Goal: Transaction & Acquisition: Purchase product/service

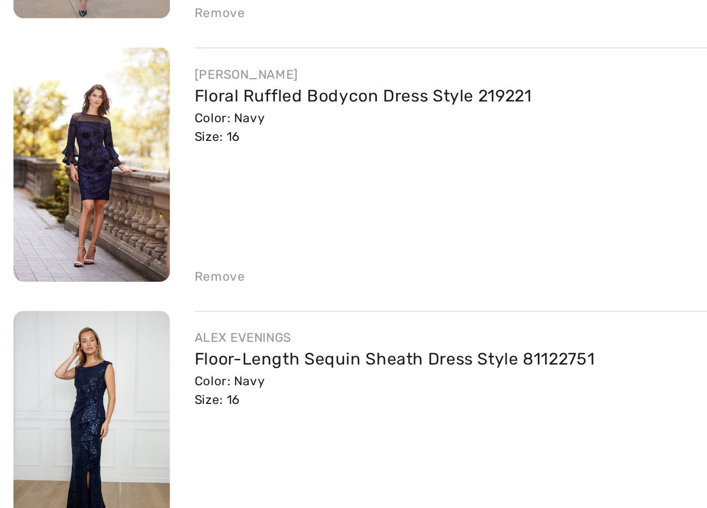
scroll to position [39, 0]
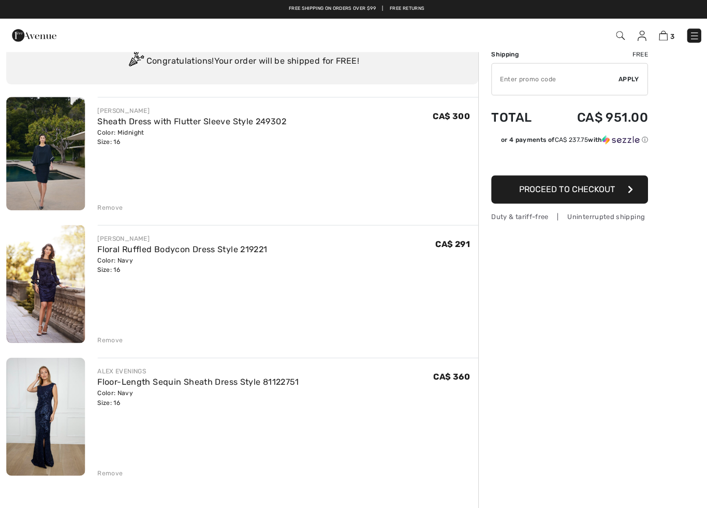
click at [608, 35] on span "3" at bounding box center [499, 35] width 392 height 14
click at [615, 38] on img at bounding box center [615, 35] width 9 height 9
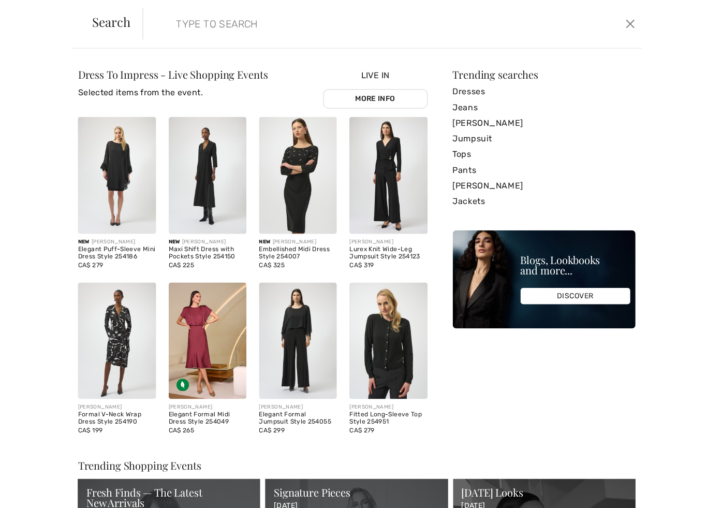
scroll to position [0, 0]
click at [468, 89] on link "Dresses" at bounding box center [539, 91] width 181 height 16
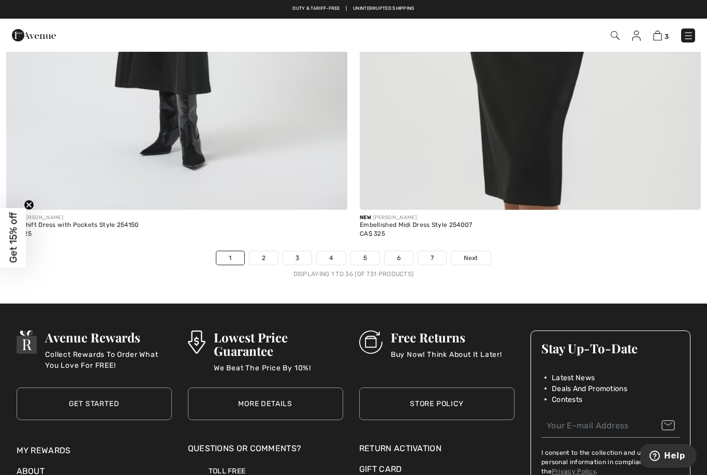
scroll to position [10116, 0]
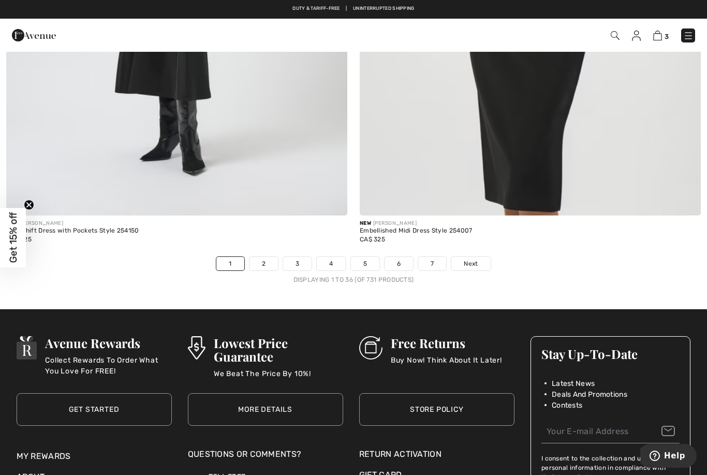
click at [482, 257] on link "Next" at bounding box center [470, 263] width 39 height 13
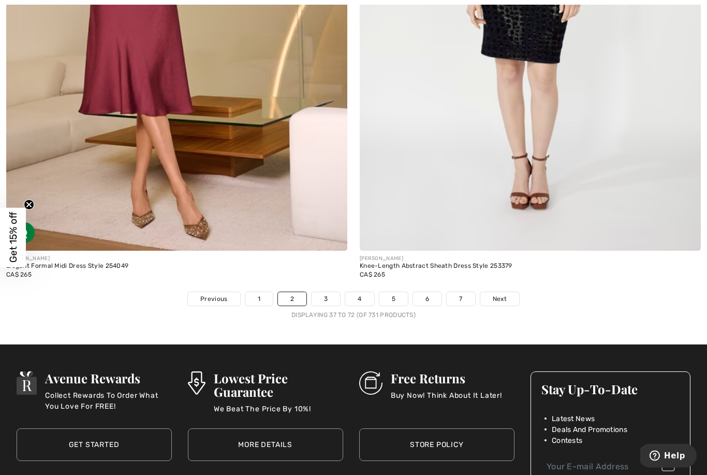
scroll to position [10089, 0]
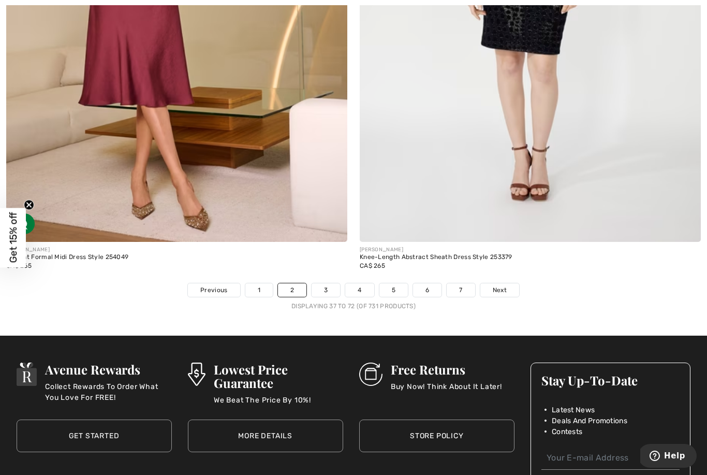
click at [500, 285] on span "Next" at bounding box center [500, 289] width 14 height 9
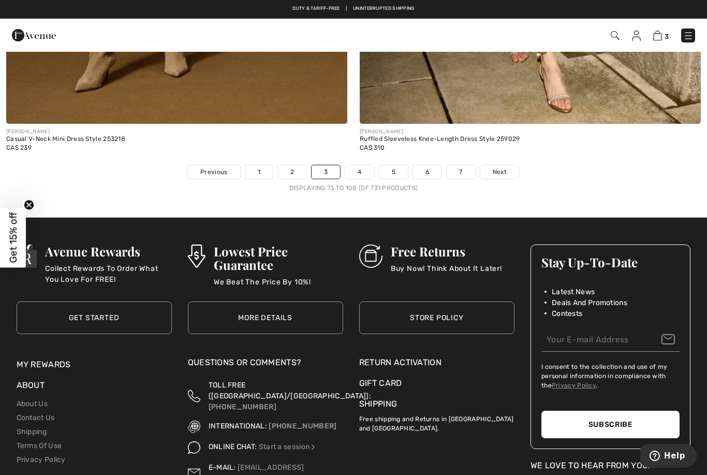
scroll to position [10205, 0]
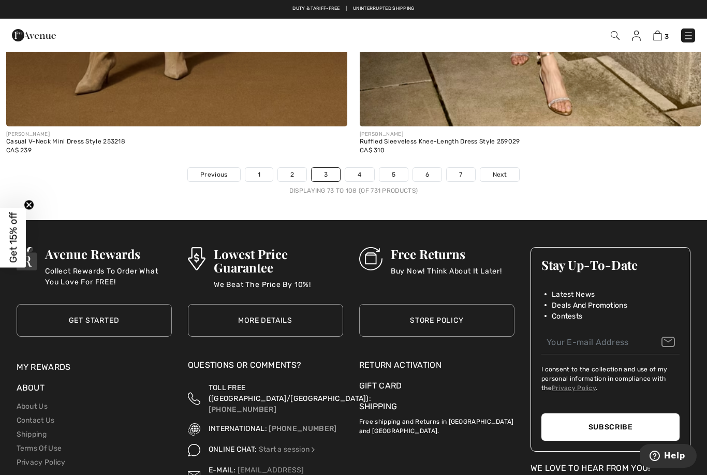
click at [504, 170] on span "Next" at bounding box center [500, 174] width 14 height 9
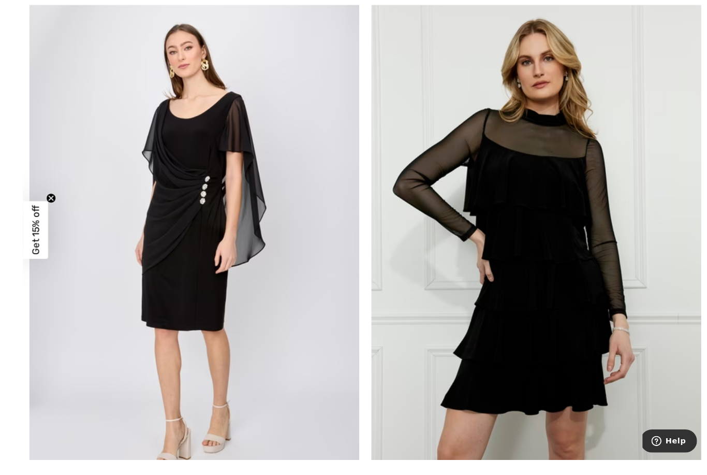
scroll to position [6431, 0]
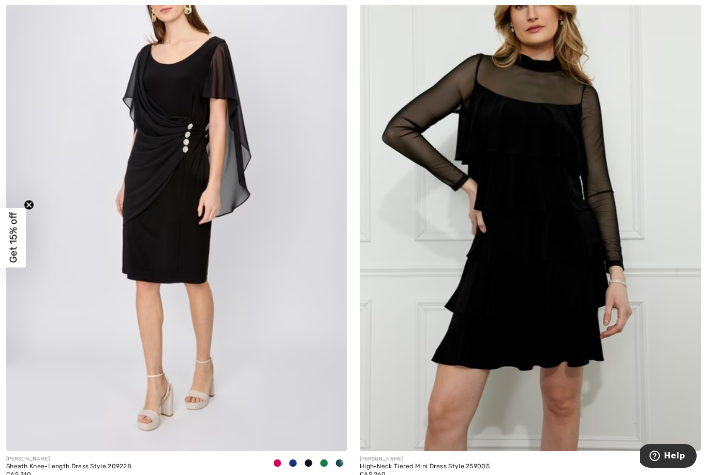
click at [96, 455] on div "[PERSON_NAME]" at bounding box center [68, 459] width 125 height 8
click at [183, 151] on img at bounding box center [176, 195] width 341 height 512
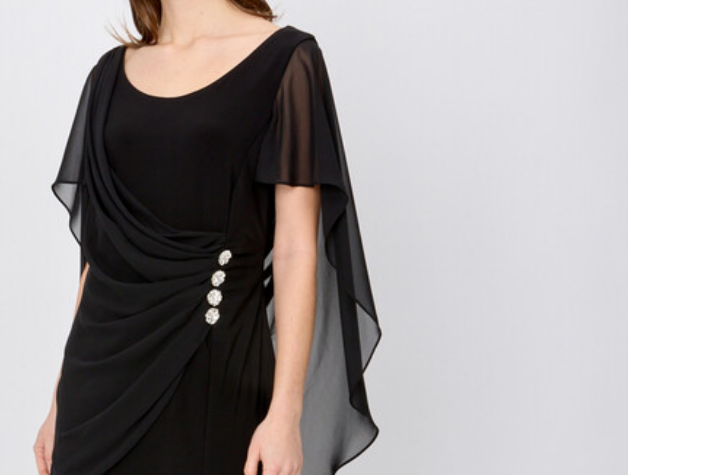
checkbox input "true"
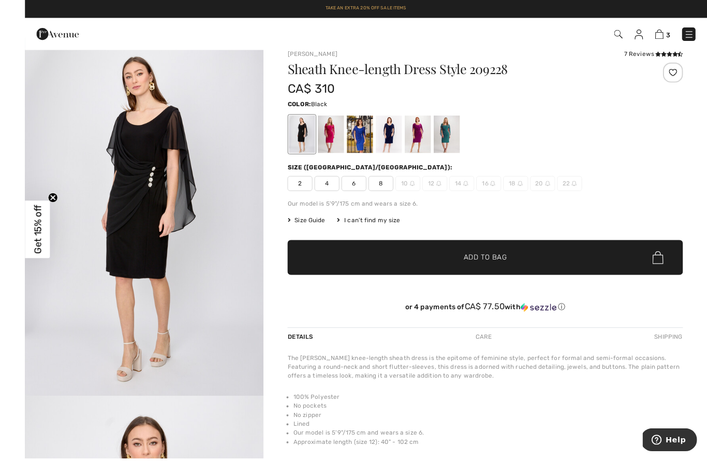
scroll to position [27, 0]
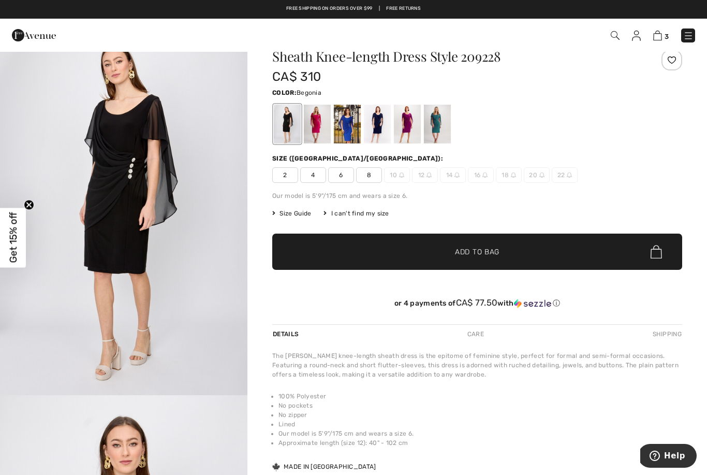
click at [321, 121] on div at bounding box center [317, 124] width 27 height 39
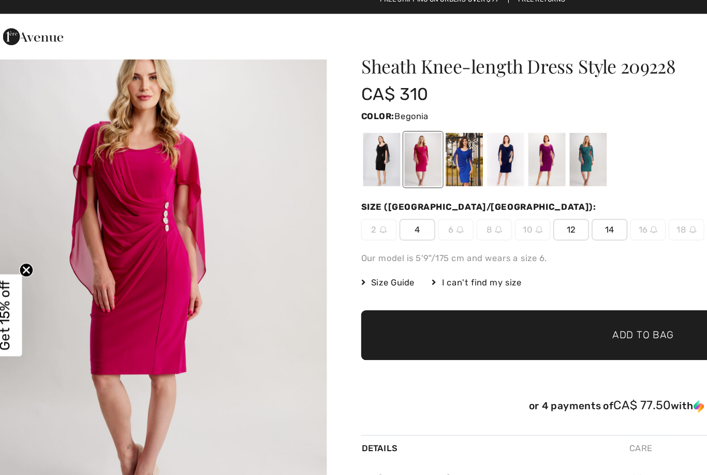
scroll to position [0, 0]
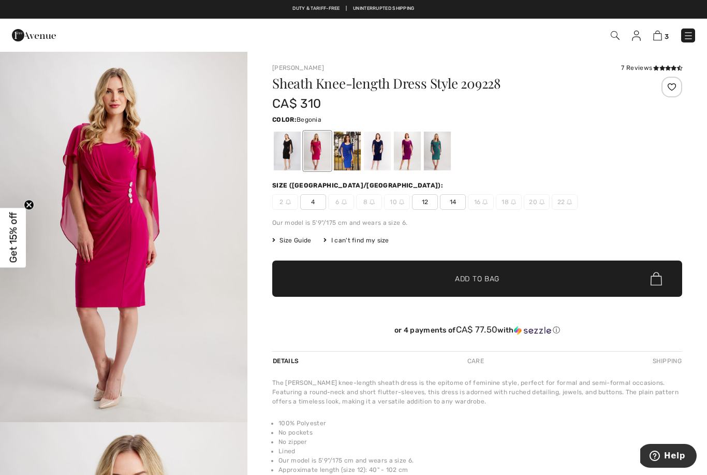
click at [382, 145] on div at bounding box center [377, 150] width 27 height 39
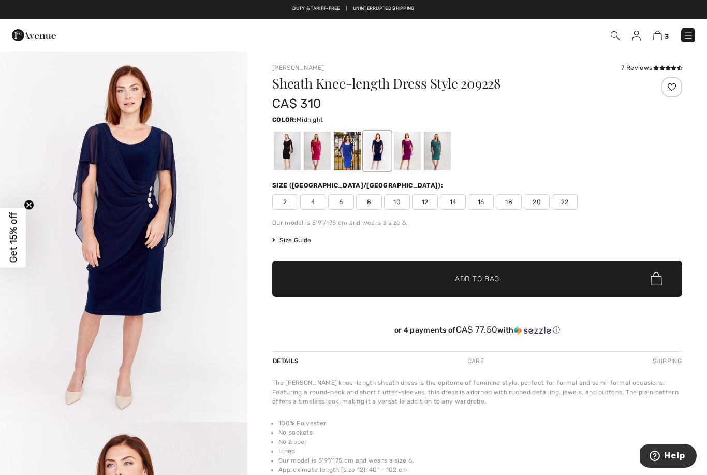
click at [194, 111] on img "1 / 4" at bounding box center [123, 236] width 247 height 371
click at [352, 153] on div at bounding box center [347, 150] width 27 height 39
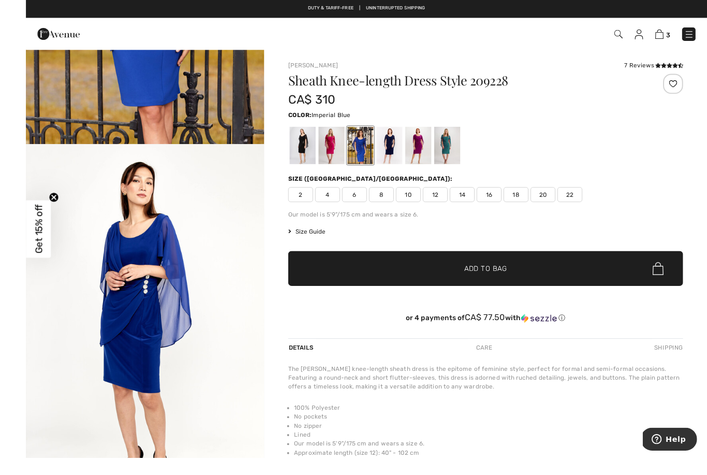
scroll to position [27, 0]
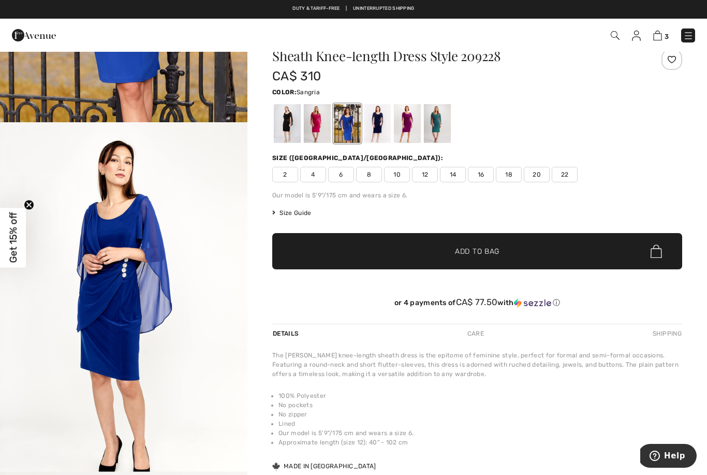
click at [414, 123] on div at bounding box center [407, 123] width 27 height 39
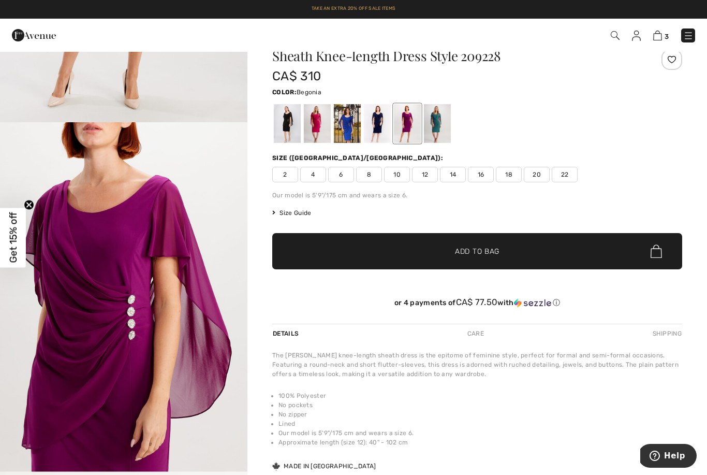
click at [322, 127] on div at bounding box center [317, 123] width 27 height 39
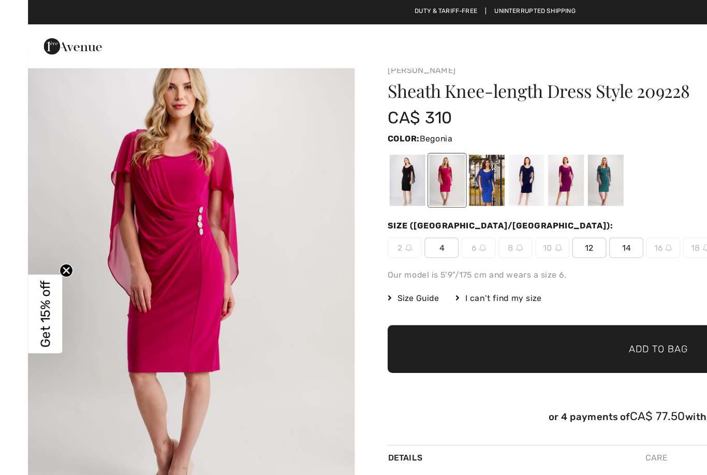
scroll to position [0, 0]
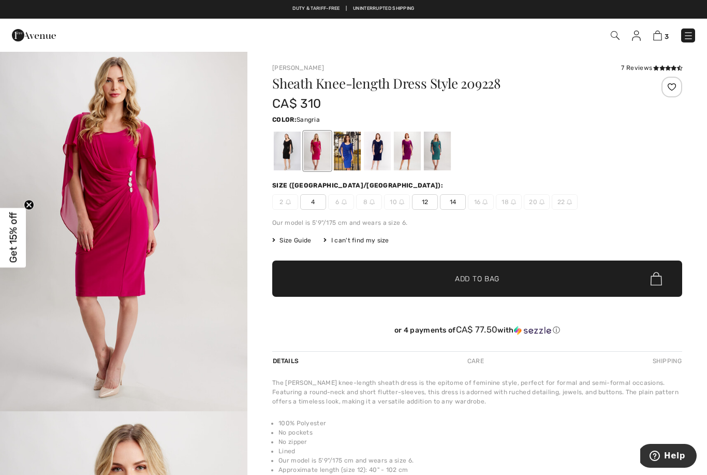
click at [408, 151] on div at bounding box center [407, 150] width 27 height 39
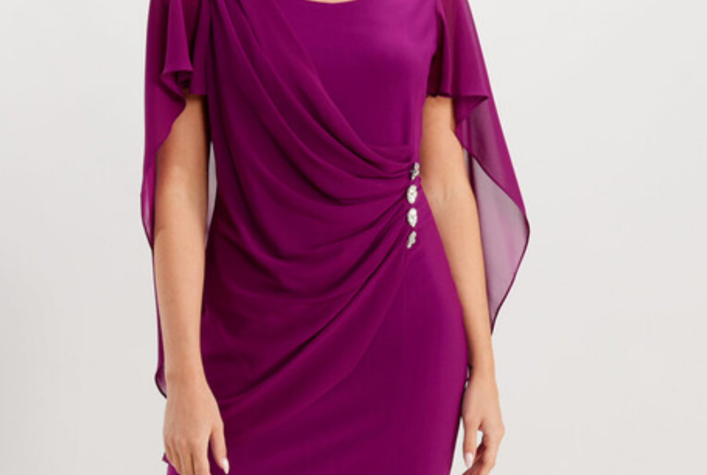
scroll to position [14, 0]
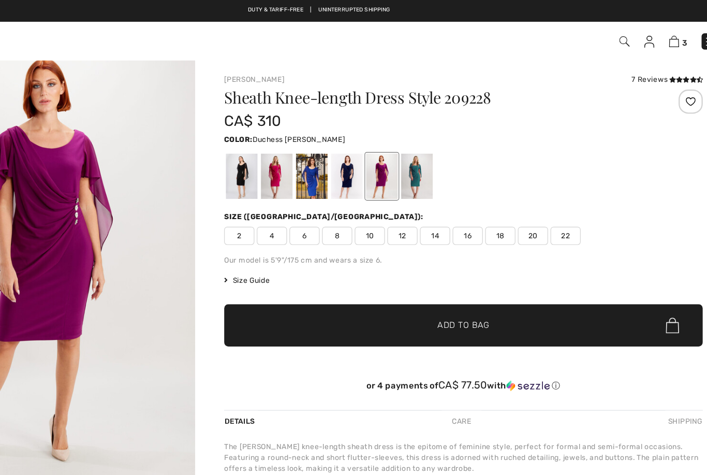
click at [424, 153] on div at bounding box center [437, 150] width 27 height 39
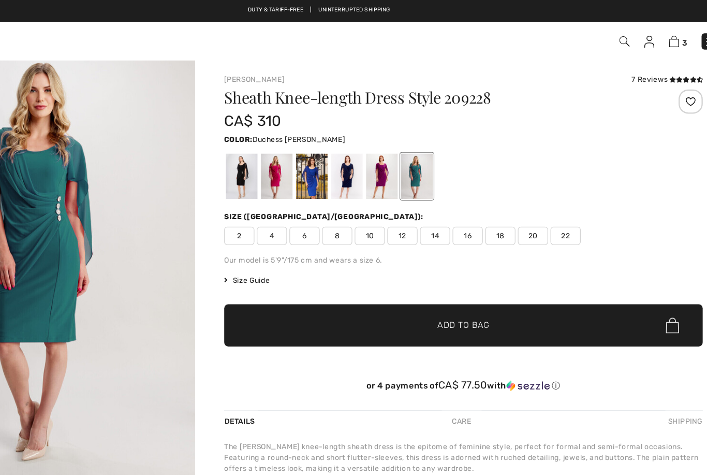
scroll to position [0, 0]
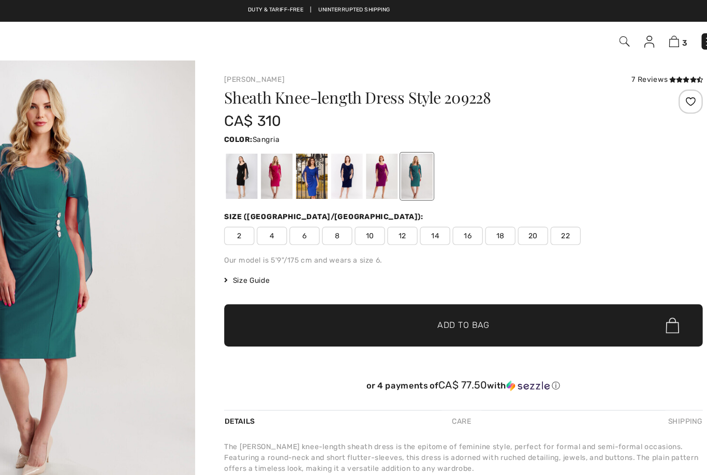
click at [394, 151] on div at bounding box center [407, 150] width 27 height 39
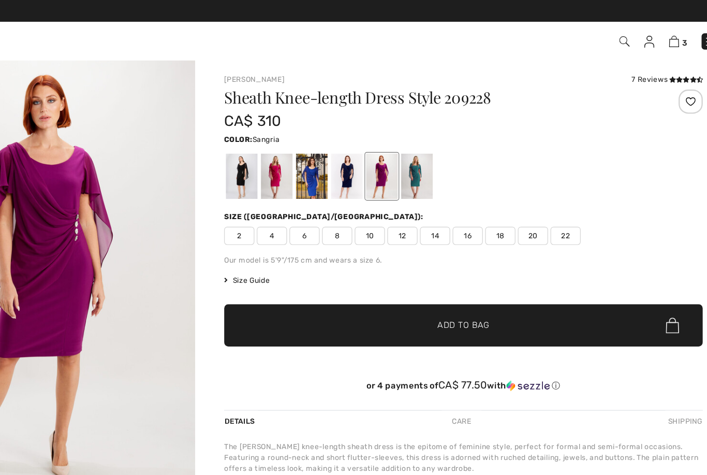
click at [364, 143] on div at bounding box center [377, 150] width 27 height 39
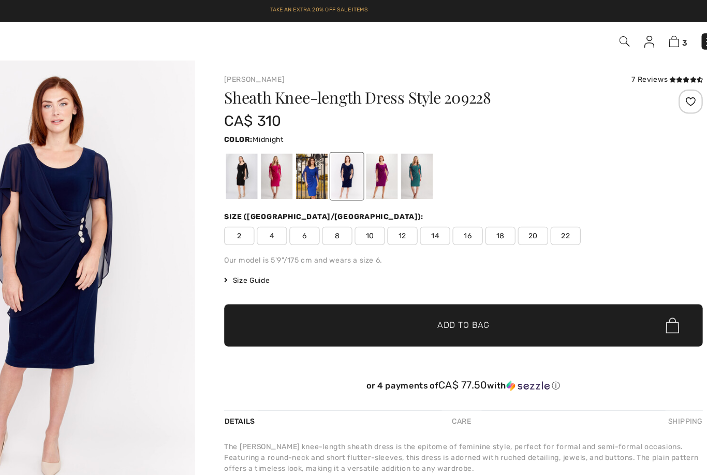
click at [274, 152] on div at bounding box center [287, 150] width 27 height 39
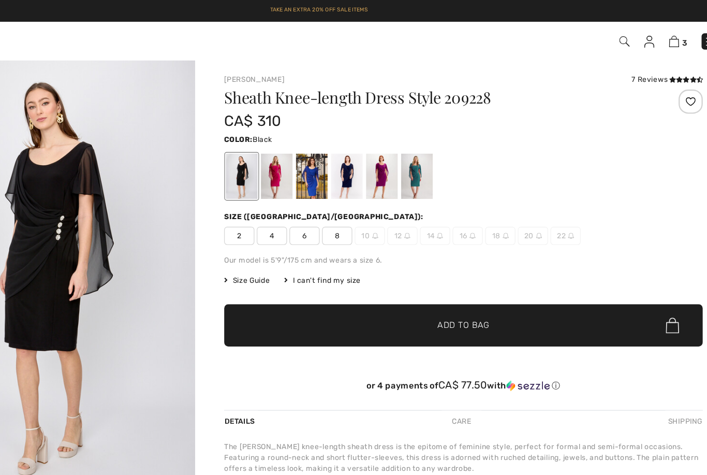
click at [304, 153] on div at bounding box center [317, 150] width 27 height 39
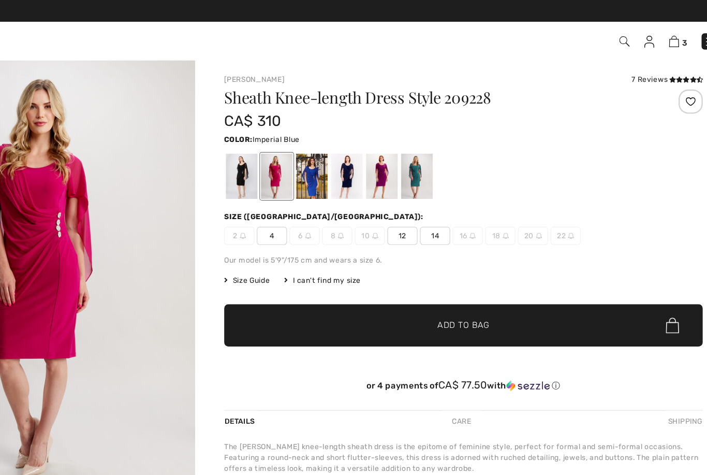
click at [334, 147] on div at bounding box center [347, 150] width 27 height 39
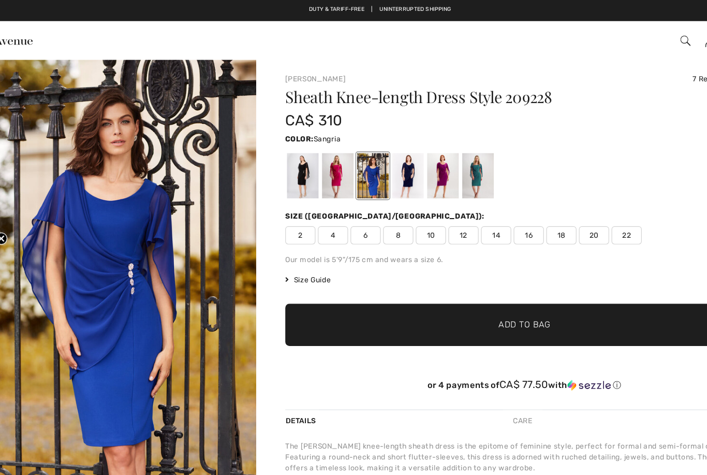
click at [394, 152] on div at bounding box center [407, 150] width 27 height 39
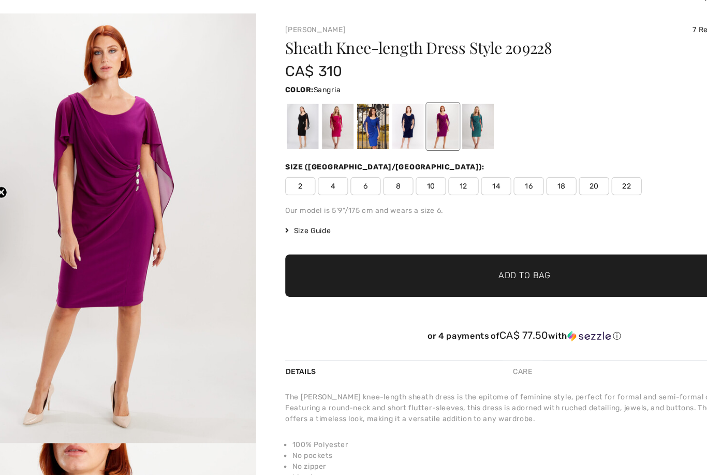
scroll to position [4, 0]
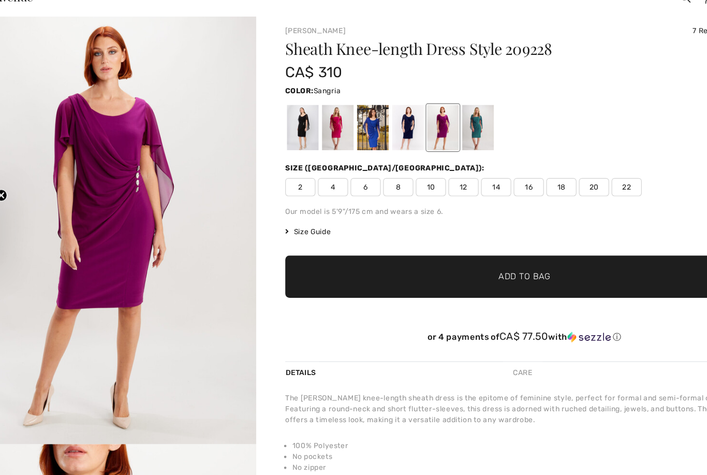
click at [468, 190] on span "16" at bounding box center [481, 198] width 26 height 16
click at [455, 269] on span "Add to Bag" at bounding box center [477, 274] width 45 height 11
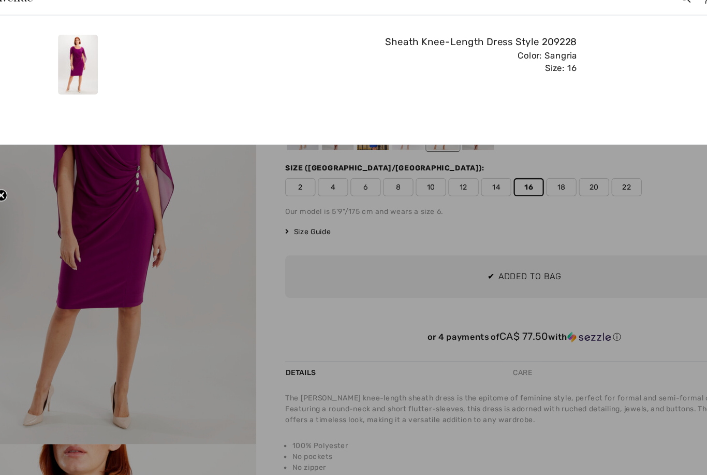
scroll to position [0, 0]
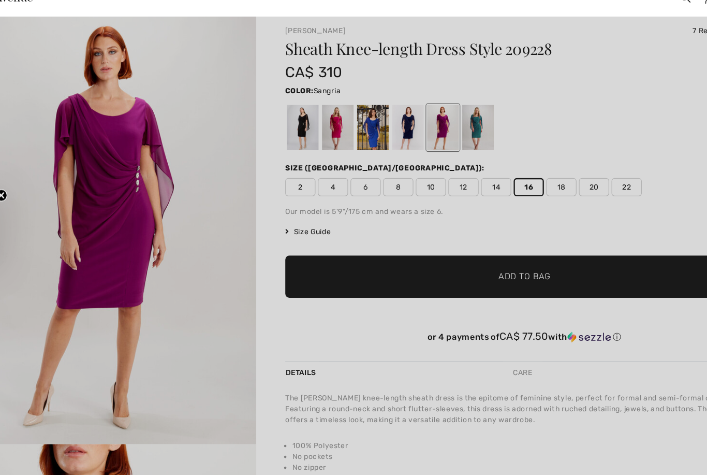
click at [213, 214] on div at bounding box center [353, 237] width 707 height 475
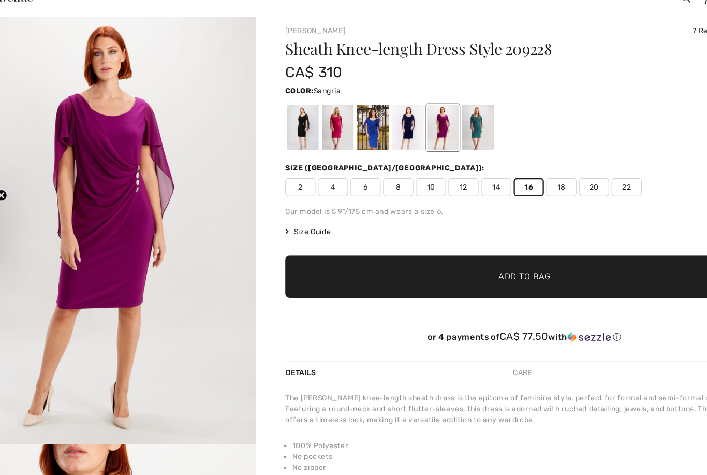
click at [196, 209] on img "1 / 5" at bounding box center [123, 232] width 247 height 371
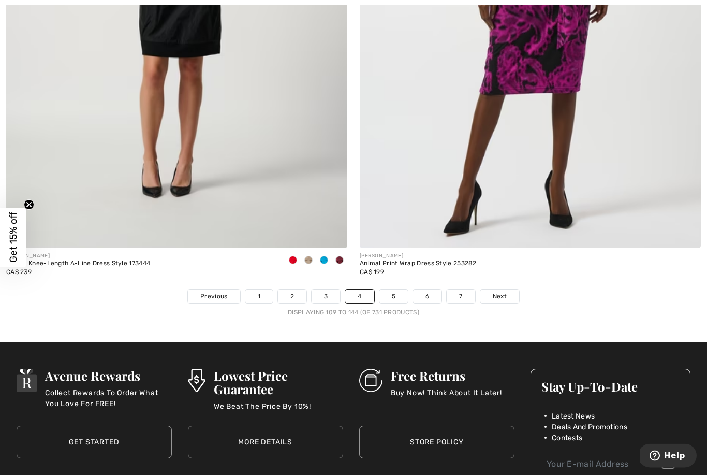
scroll to position [10086, 0]
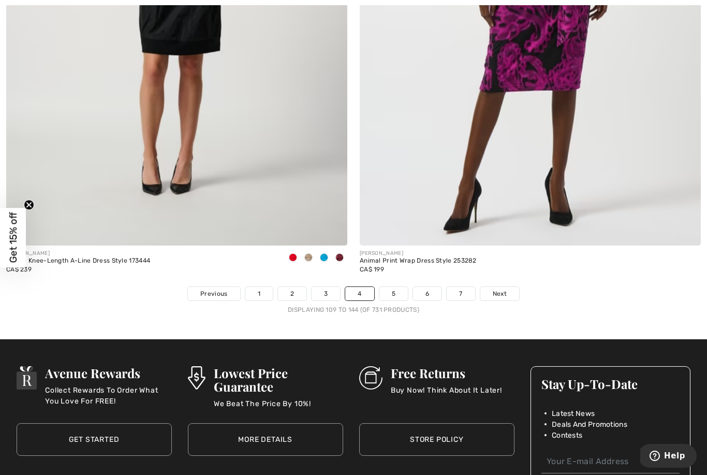
click at [501, 289] on span "Next" at bounding box center [500, 293] width 14 height 9
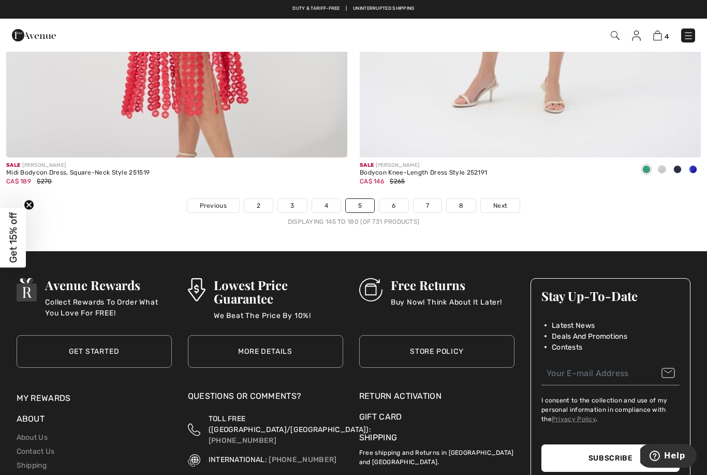
scroll to position [10173, 0]
click at [503, 201] on span "Next" at bounding box center [500, 205] width 14 height 9
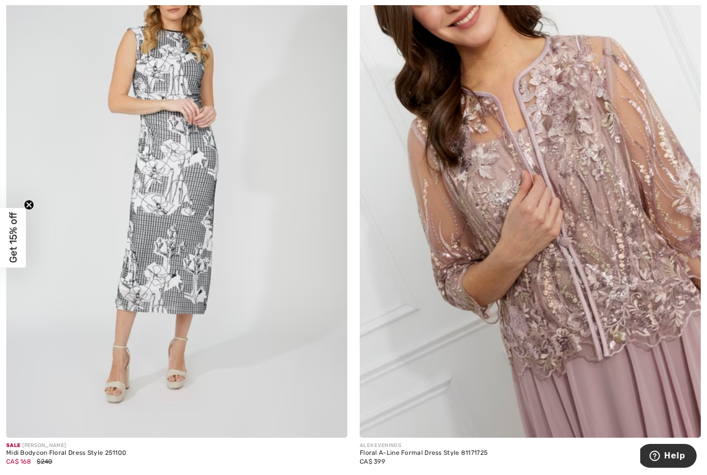
scroll to position [2526, 0]
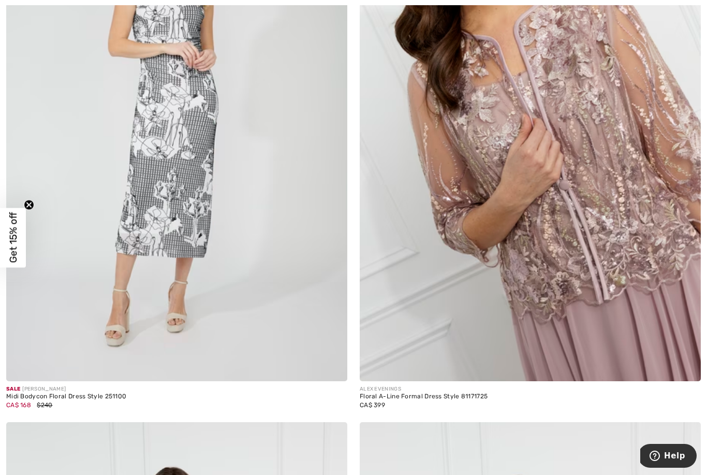
click at [547, 90] on img at bounding box center [530, 126] width 341 height 512
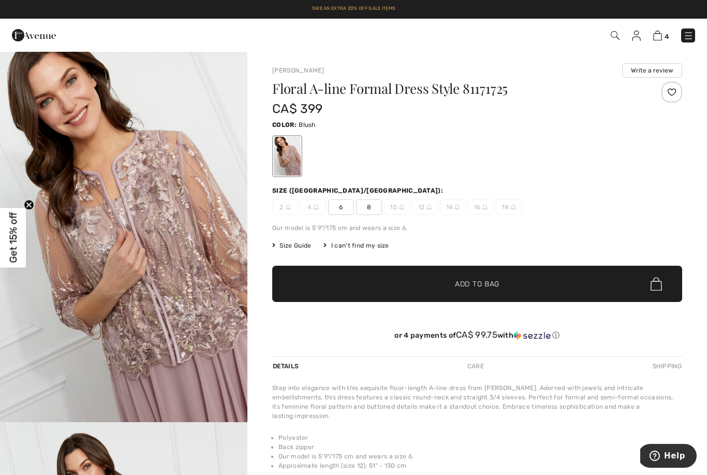
click at [197, 230] on img "1 / 4" at bounding box center [123, 236] width 247 height 371
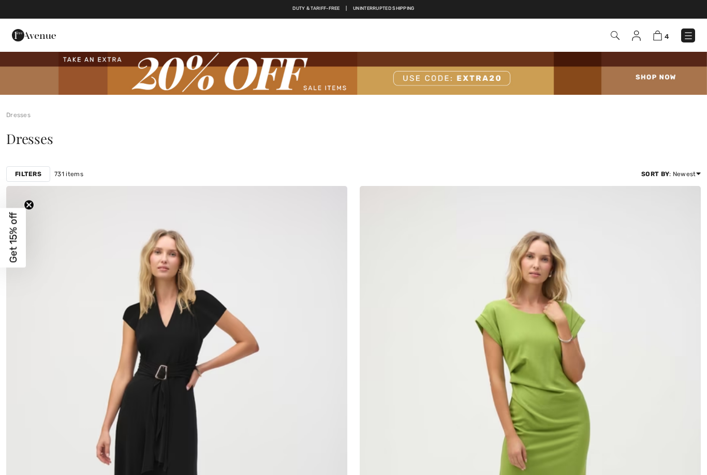
checkbox input "true"
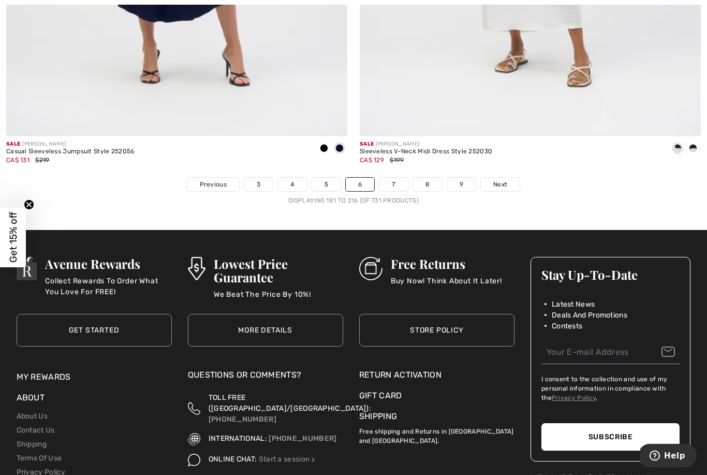
scroll to position [10206, 0]
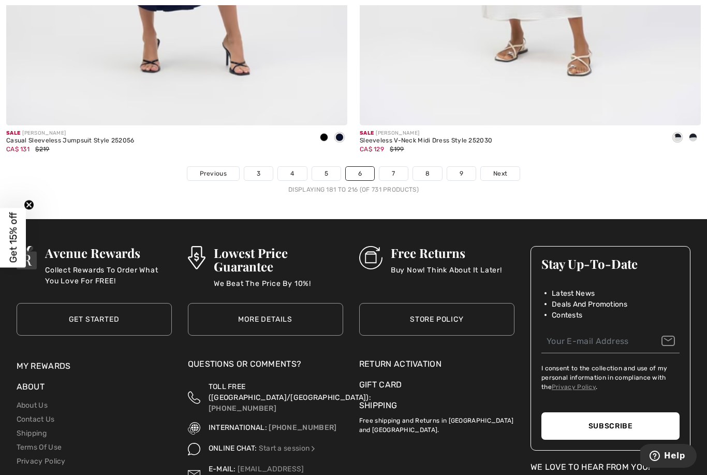
click at [509, 168] on link "Next" at bounding box center [500, 173] width 39 height 13
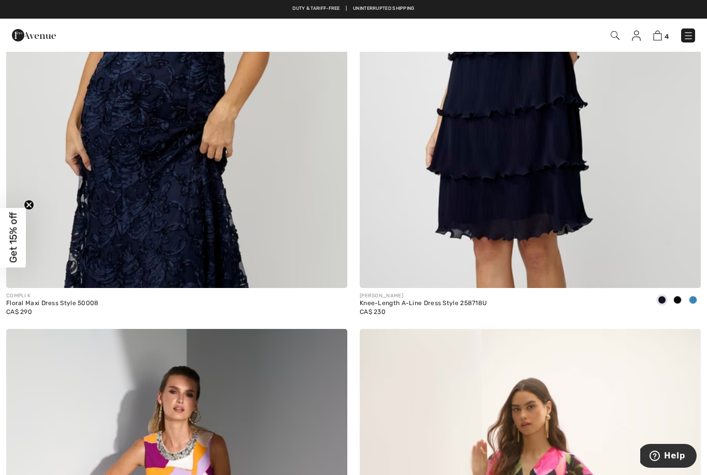
scroll to position [4384, 0]
click at [206, 165] on img at bounding box center [176, 33] width 341 height 512
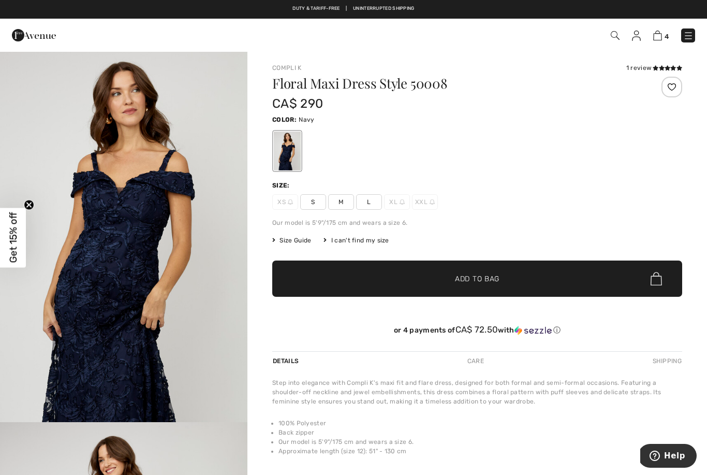
click at [142, 207] on img "1 / 4" at bounding box center [123, 236] width 247 height 371
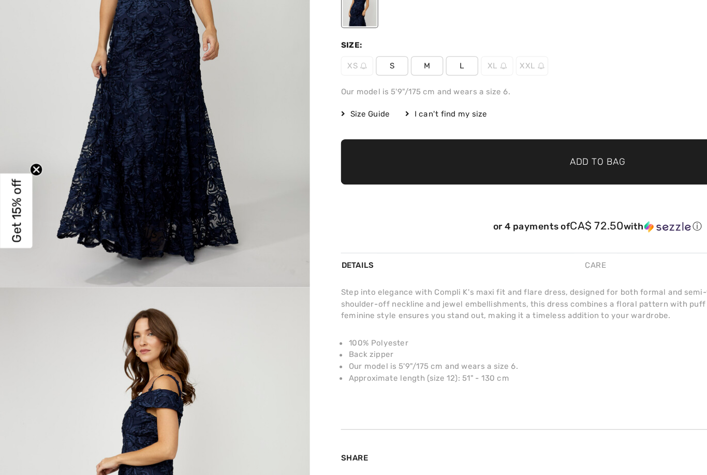
scroll to position [461, 0]
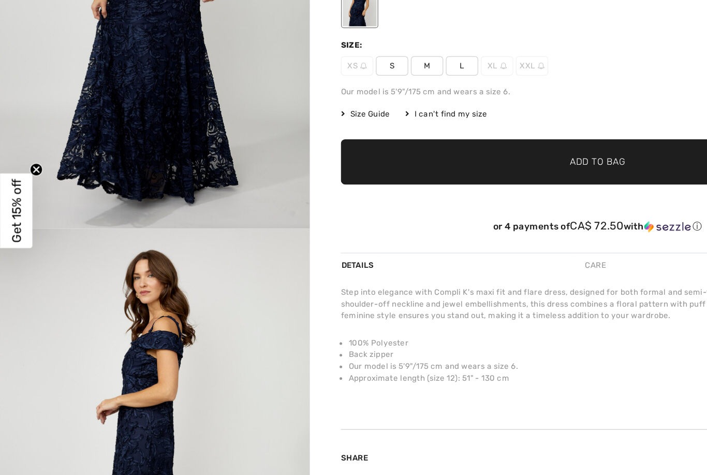
click at [143, 268] on img "3 / 4" at bounding box center [123, 437] width 247 height 371
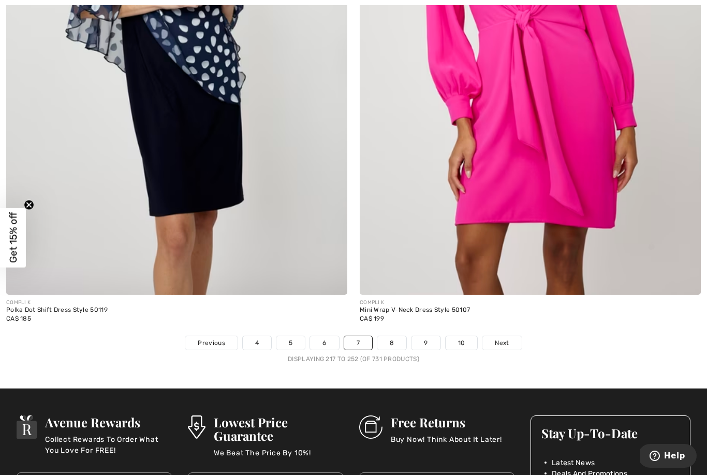
scroll to position [10167, 0]
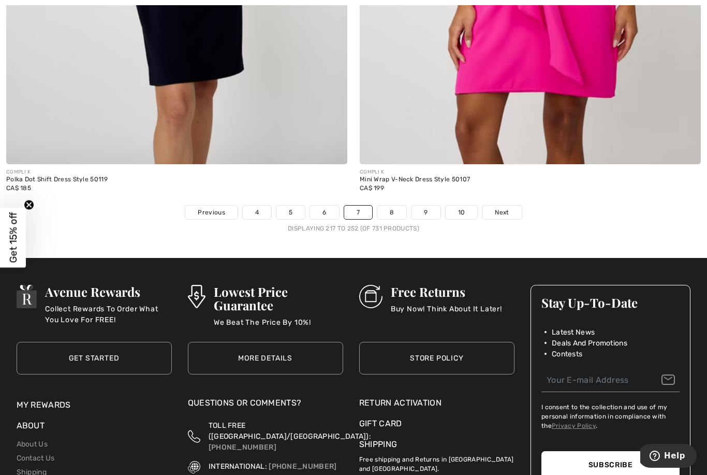
click at [501, 208] on span "Next" at bounding box center [502, 212] width 14 height 9
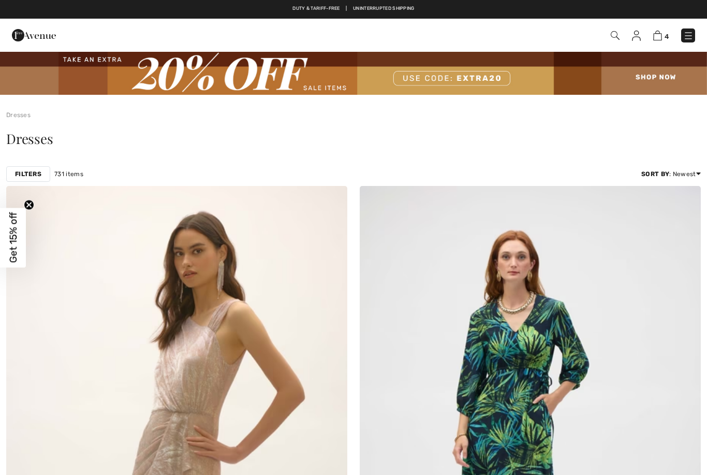
checkbox input "true"
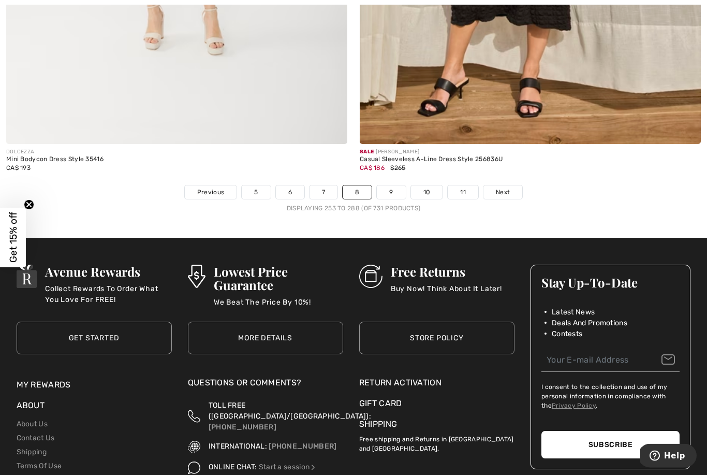
scroll to position [10217, 0]
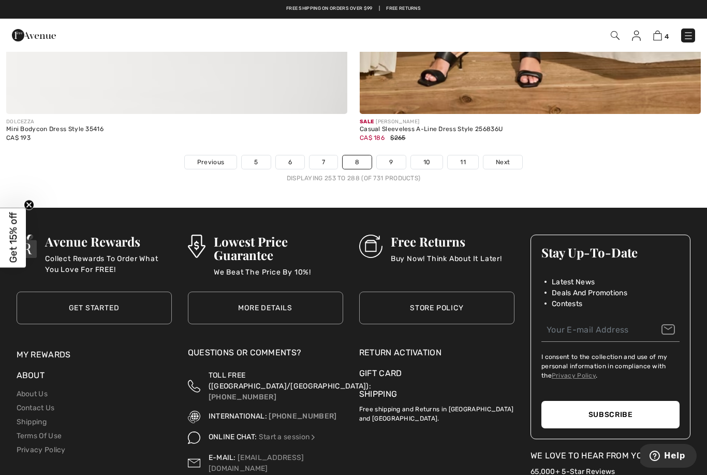
click at [505, 157] on span "Next" at bounding box center [503, 161] width 14 height 9
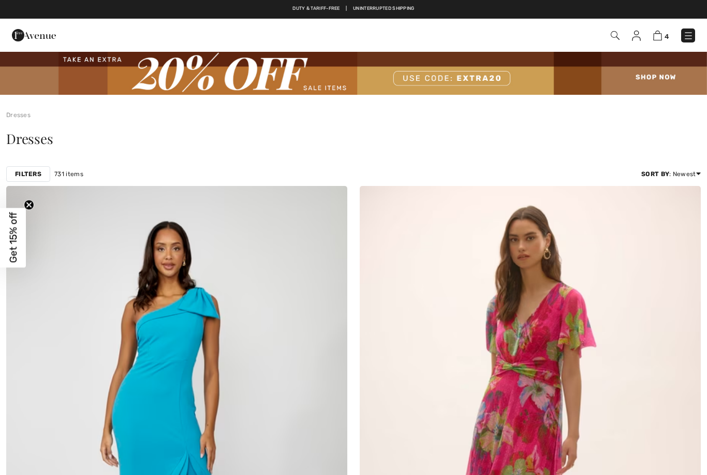
checkbox input "true"
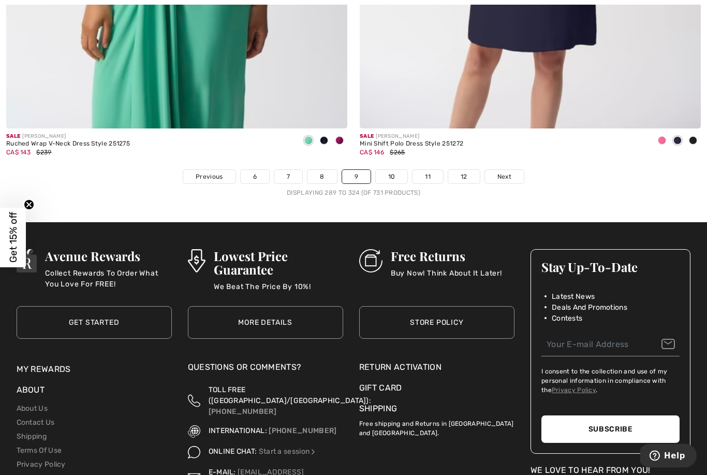
scroll to position [10203, 0]
click at [507, 172] on span "Next" at bounding box center [504, 176] width 14 height 9
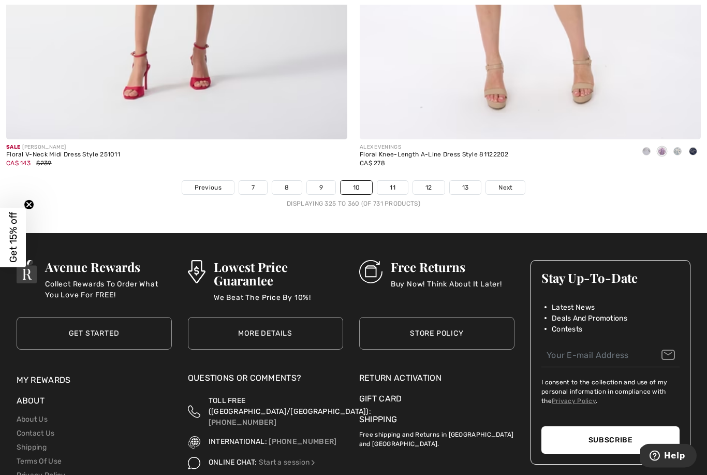
scroll to position [10192, 0]
click at [510, 183] on span "Next" at bounding box center [505, 187] width 14 height 9
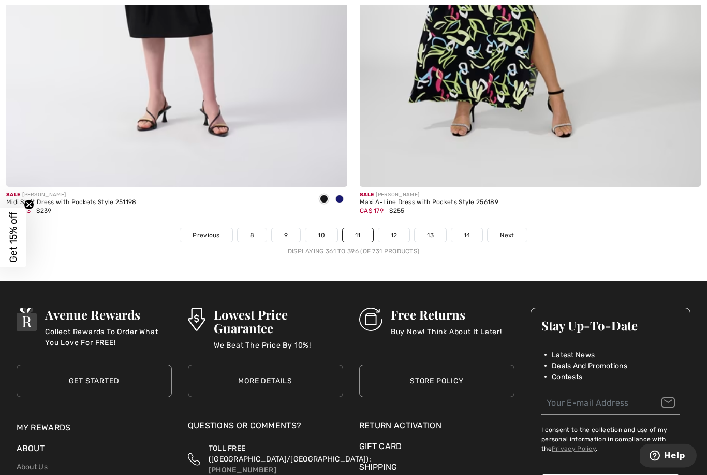
scroll to position [10143, 0]
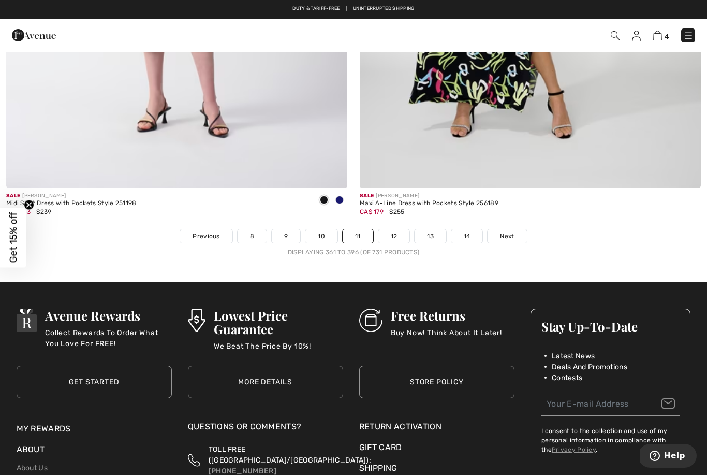
click at [513, 232] on span "Next" at bounding box center [507, 235] width 14 height 9
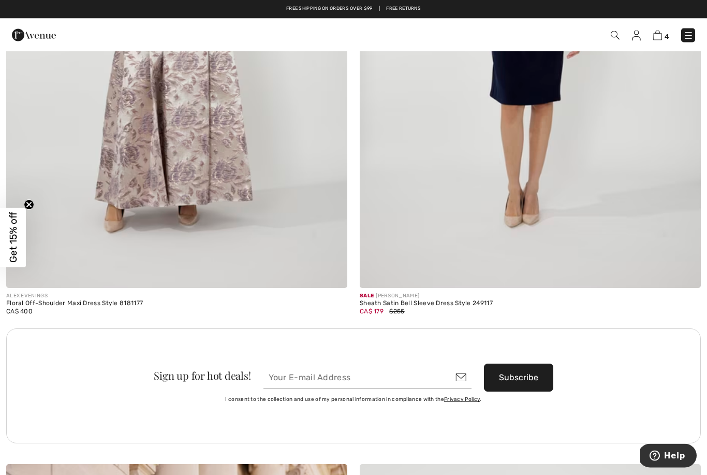
scroll to position [6594, 0]
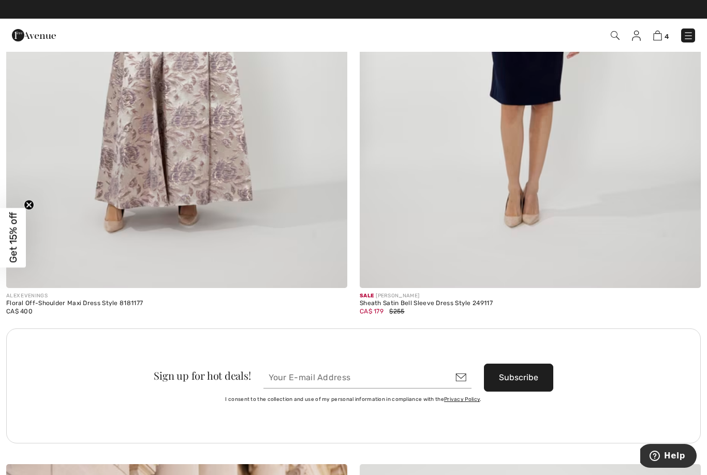
click at [188, 141] on img at bounding box center [176, 32] width 341 height 512
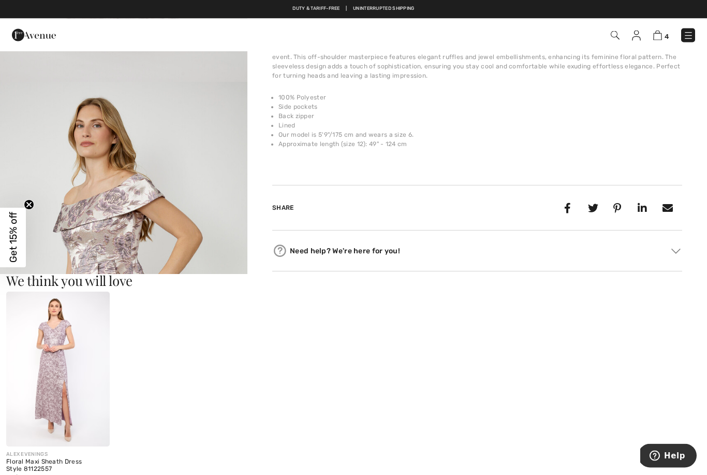
scroll to position [340, 0]
click at [65, 363] on img at bounding box center [58, 368] width 104 height 155
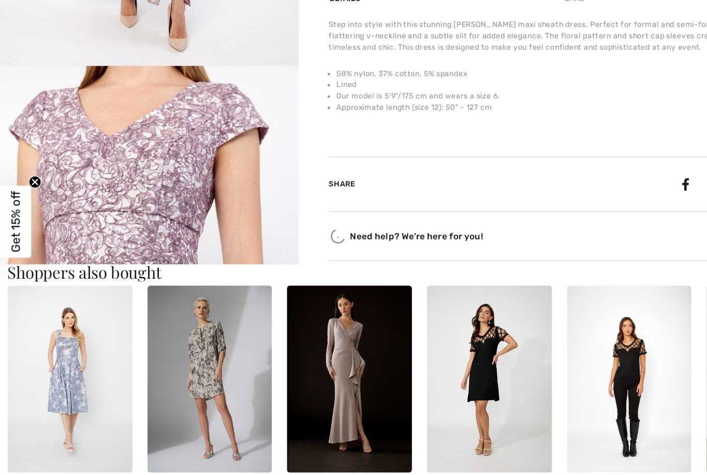
scroll to position [316, 0]
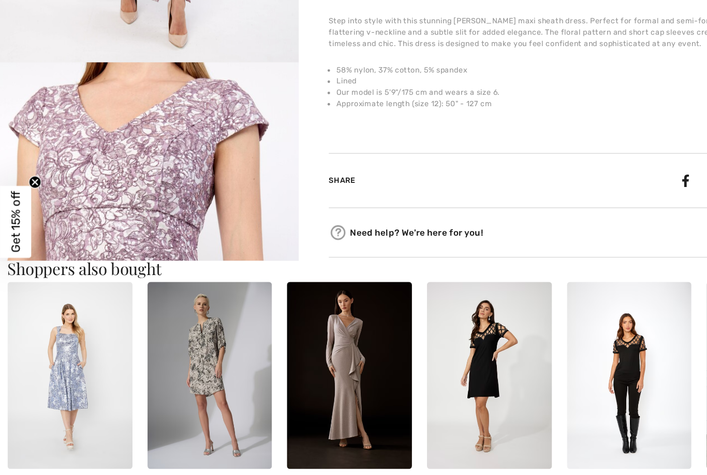
click at [64, 331] on img at bounding box center [58, 364] width 104 height 155
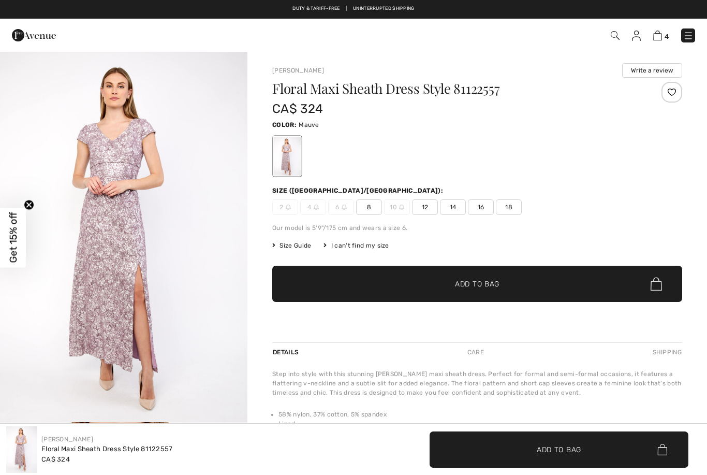
checkbox input "true"
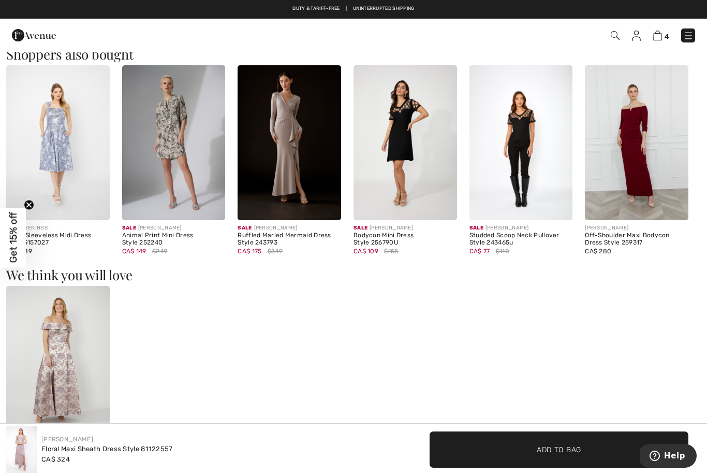
scroll to position [539, 0]
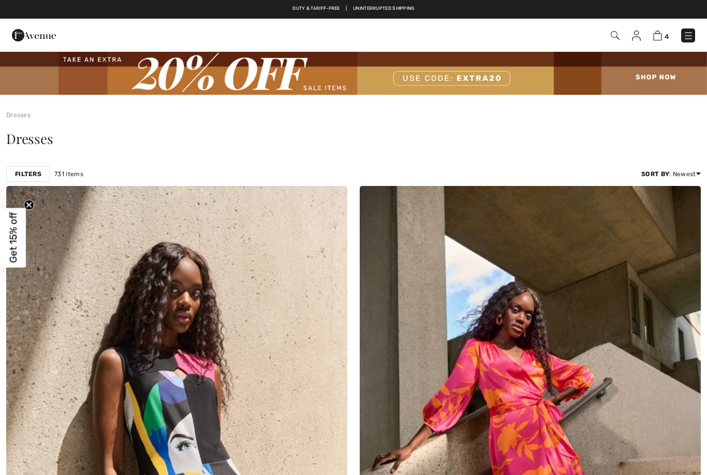
checkbox input "true"
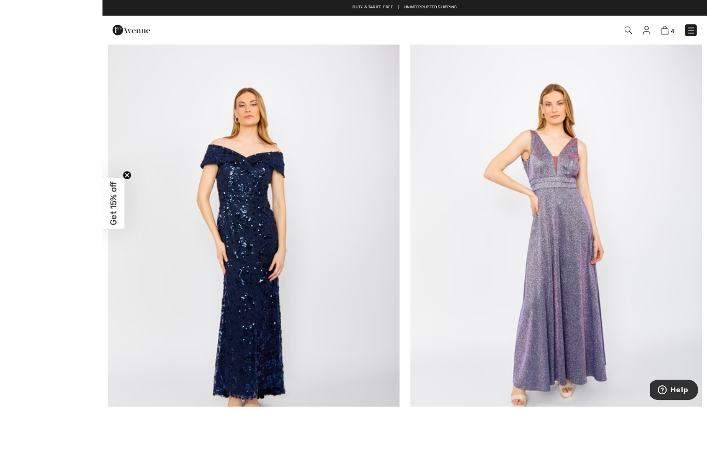
scroll to position [7667, 0]
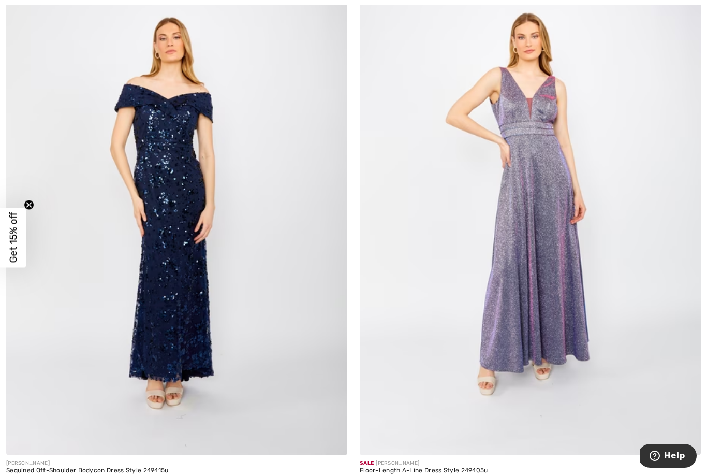
click at [184, 342] on img at bounding box center [176, 199] width 341 height 512
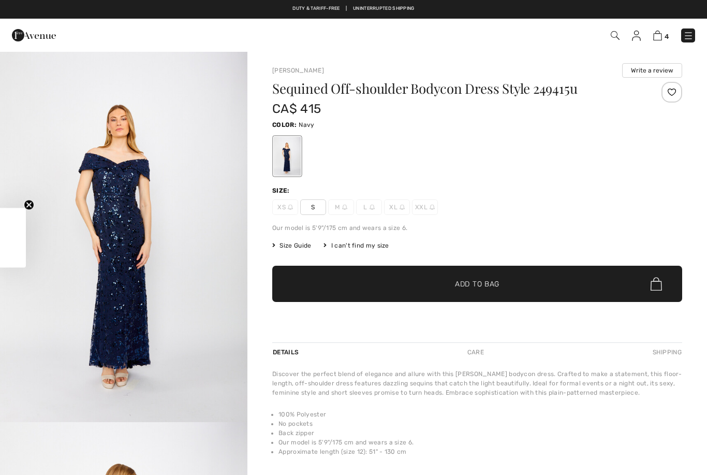
checkbox input "true"
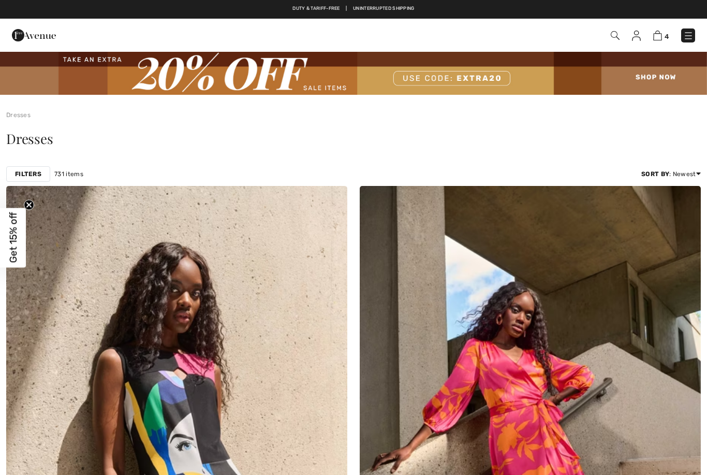
checkbox input "true"
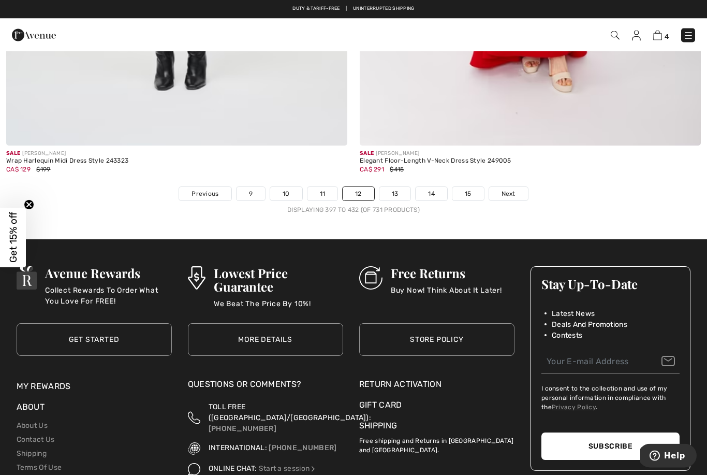
scroll to position [10186, 0]
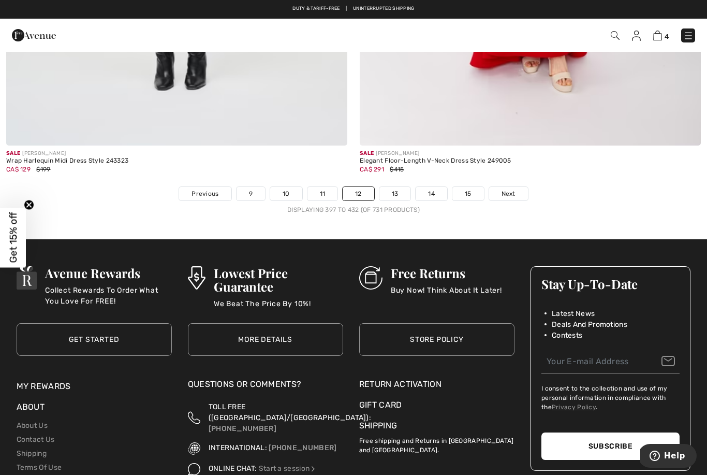
click at [511, 189] on span "Next" at bounding box center [508, 193] width 14 height 9
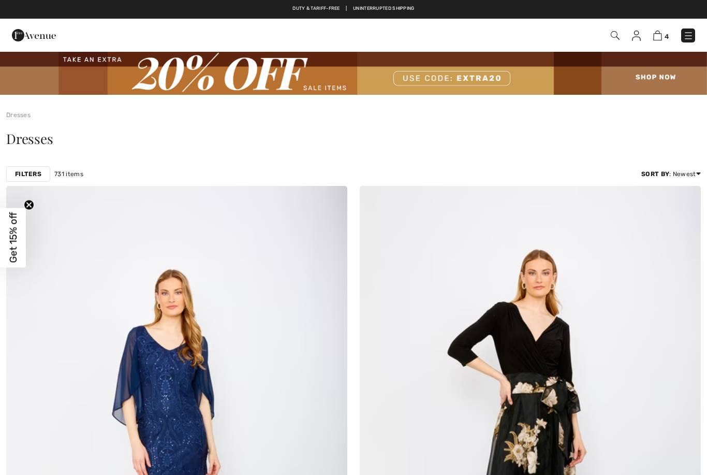
checkbox input "true"
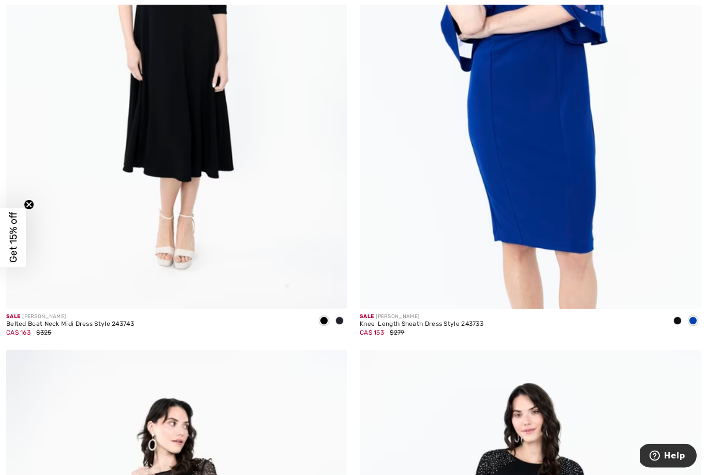
scroll to position [8366, 0]
click at [518, 185] on img at bounding box center [530, 52] width 341 height 512
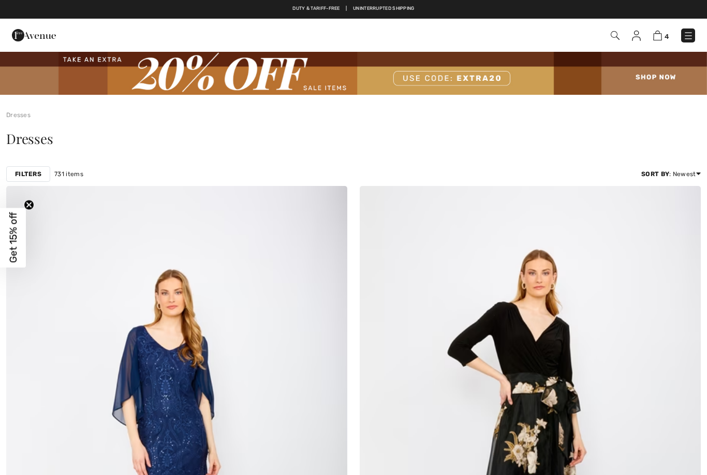
checkbox input "true"
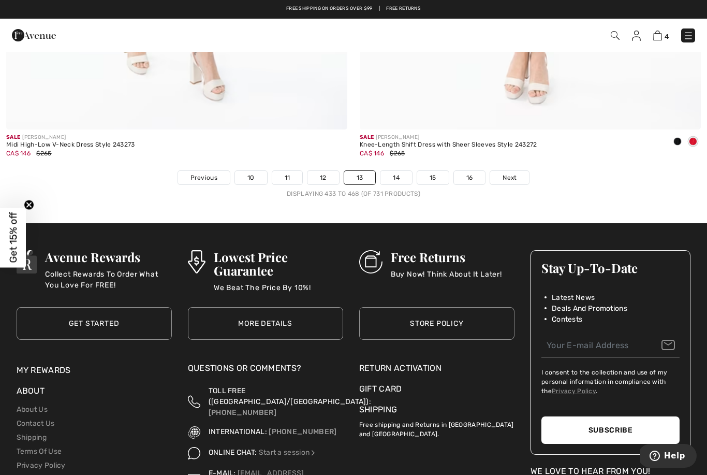
scroll to position [10202, 0]
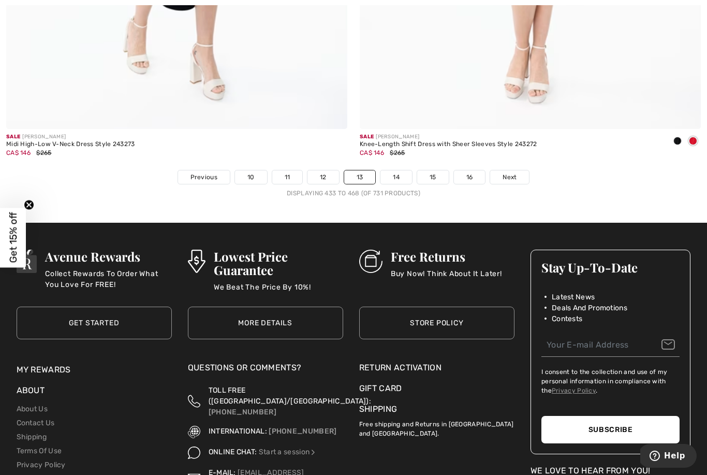
click at [513, 170] on link "Next" at bounding box center [509, 176] width 39 height 13
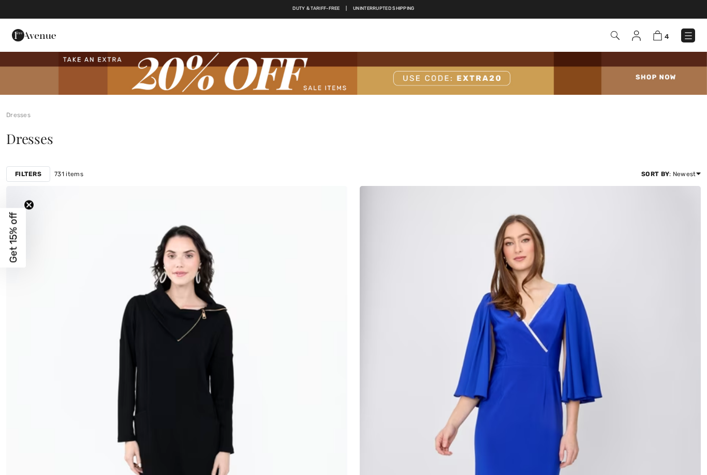
checkbox input "true"
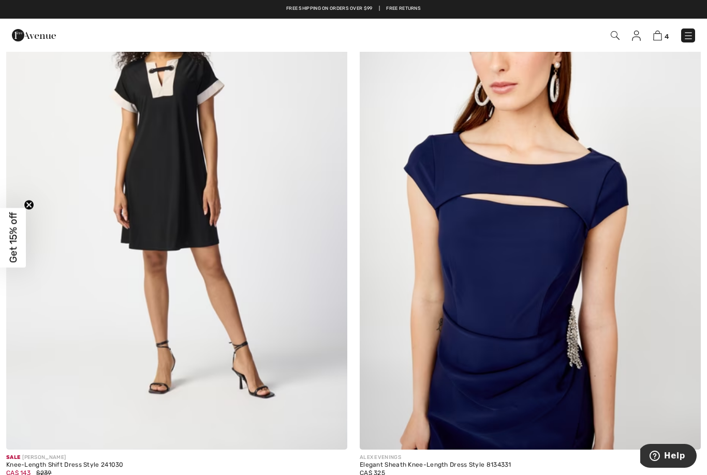
scroll to position [9324, 0]
